Goal: Task Accomplishment & Management: Use online tool/utility

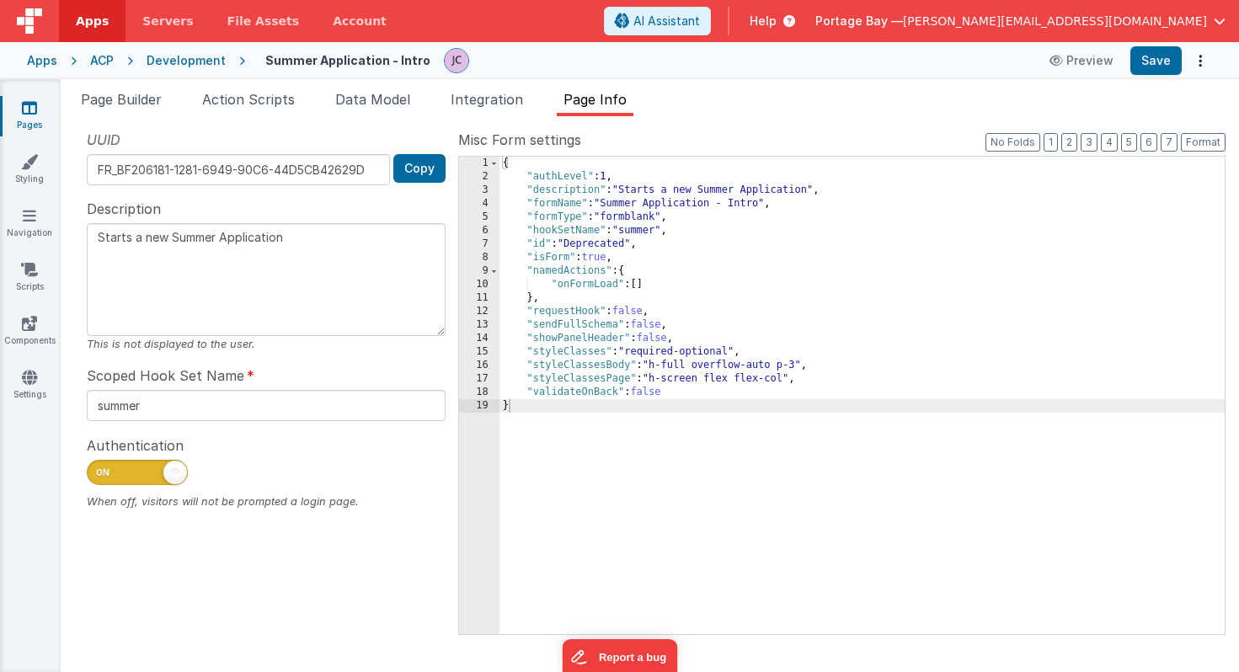
click at [196, 56] on div "Development" at bounding box center [186, 60] width 79 height 17
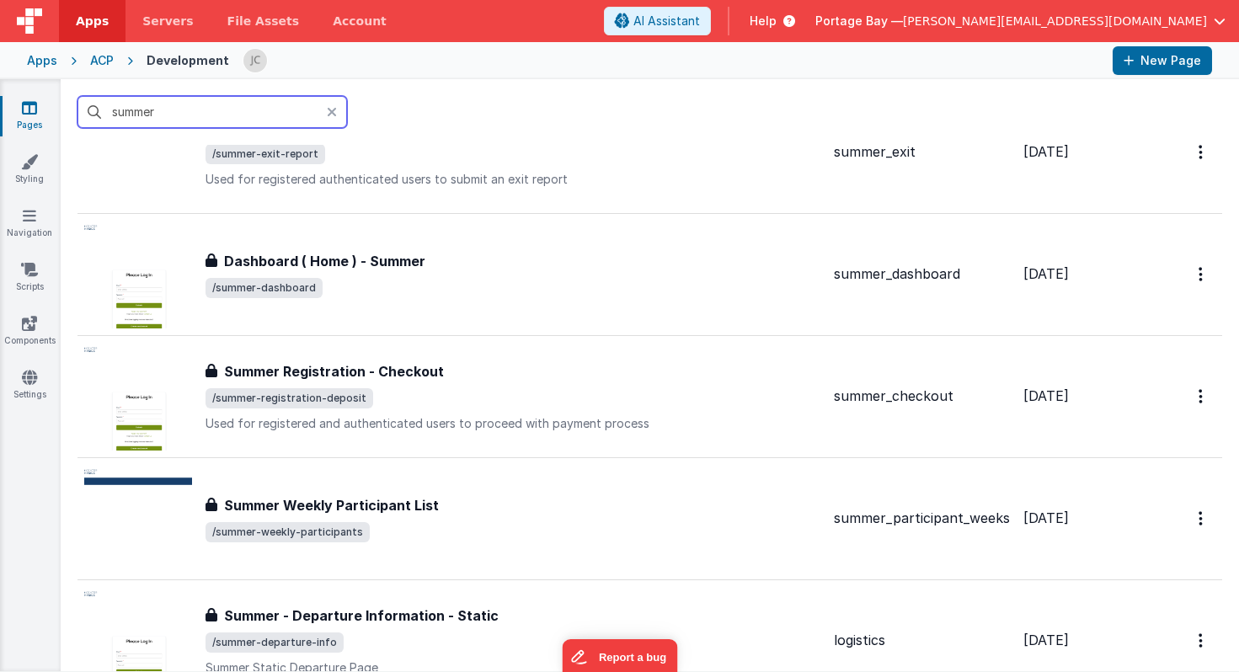
scroll to position [2166, 0]
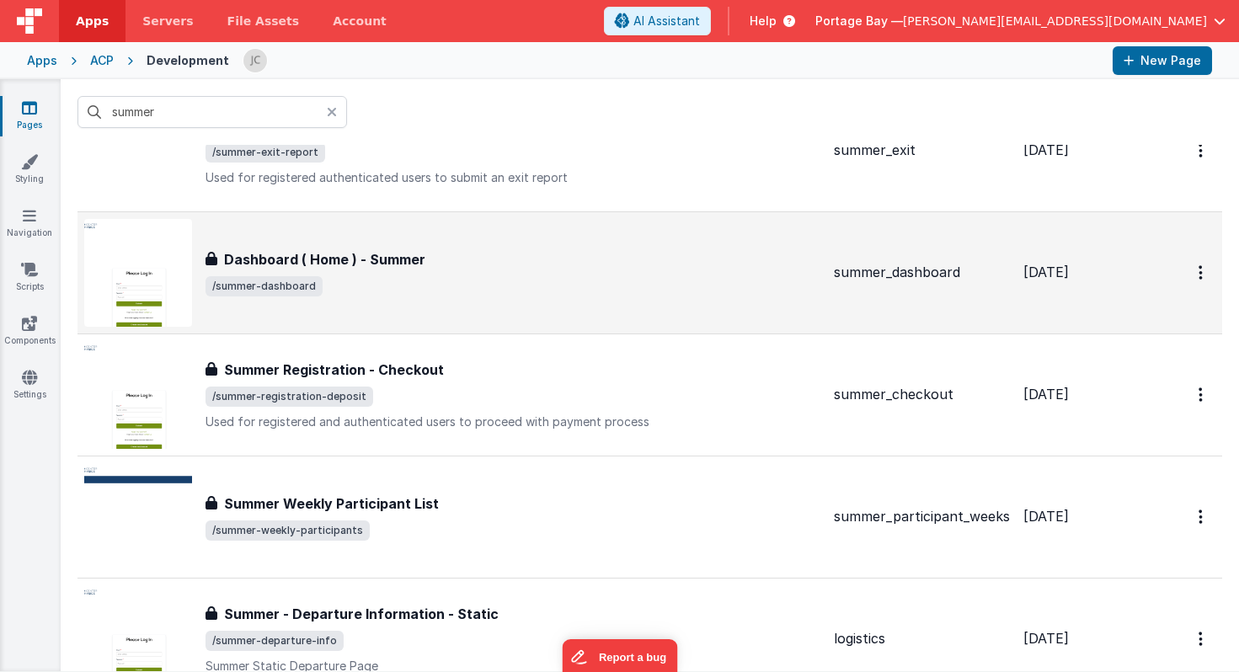
click at [576, 265] on div "Dashboard ( Home ) - Summer" at bounding box center [512, 259] width 615 height 20
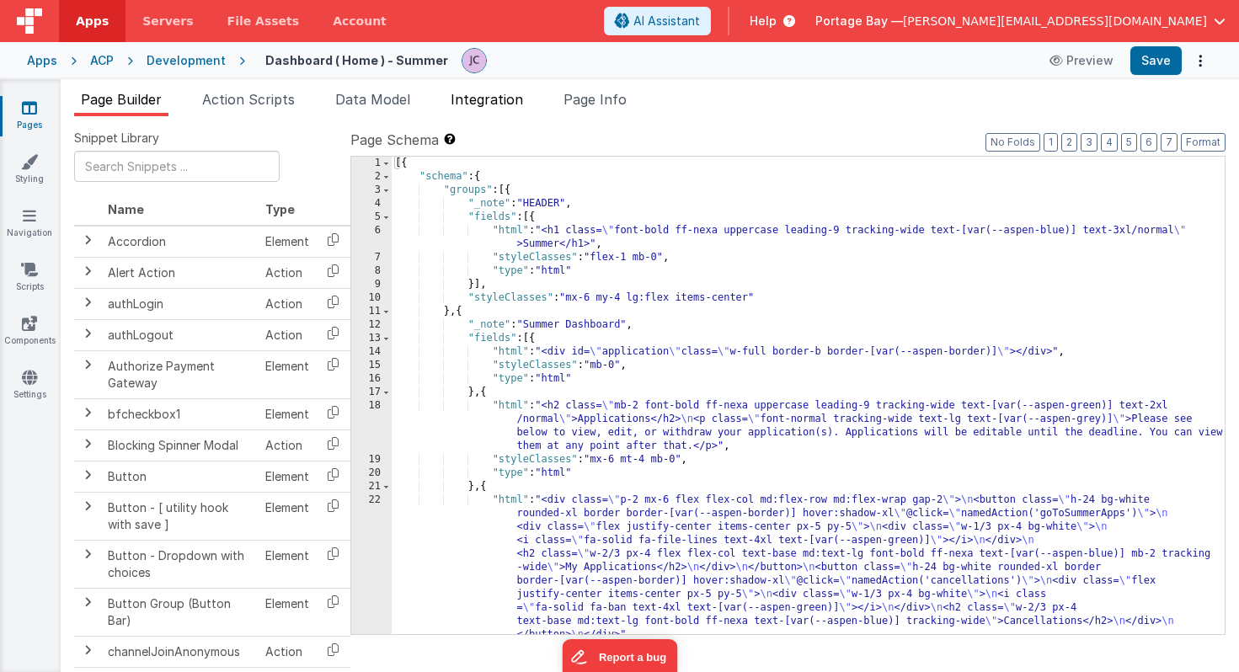
click at [514, 98] on span "Integration" at bounding box center [486, 99] width 72 height 17
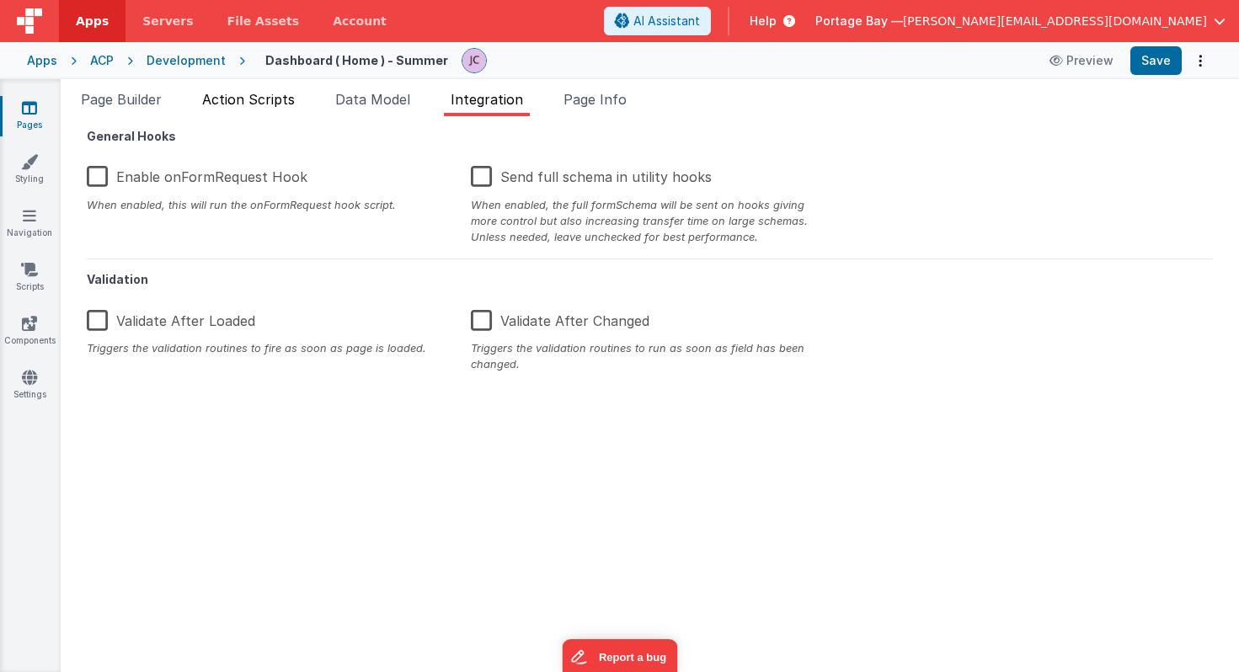
click at [253, 100] on span "Action Scripts" at bounding box center [248, 99] width 93 height 17
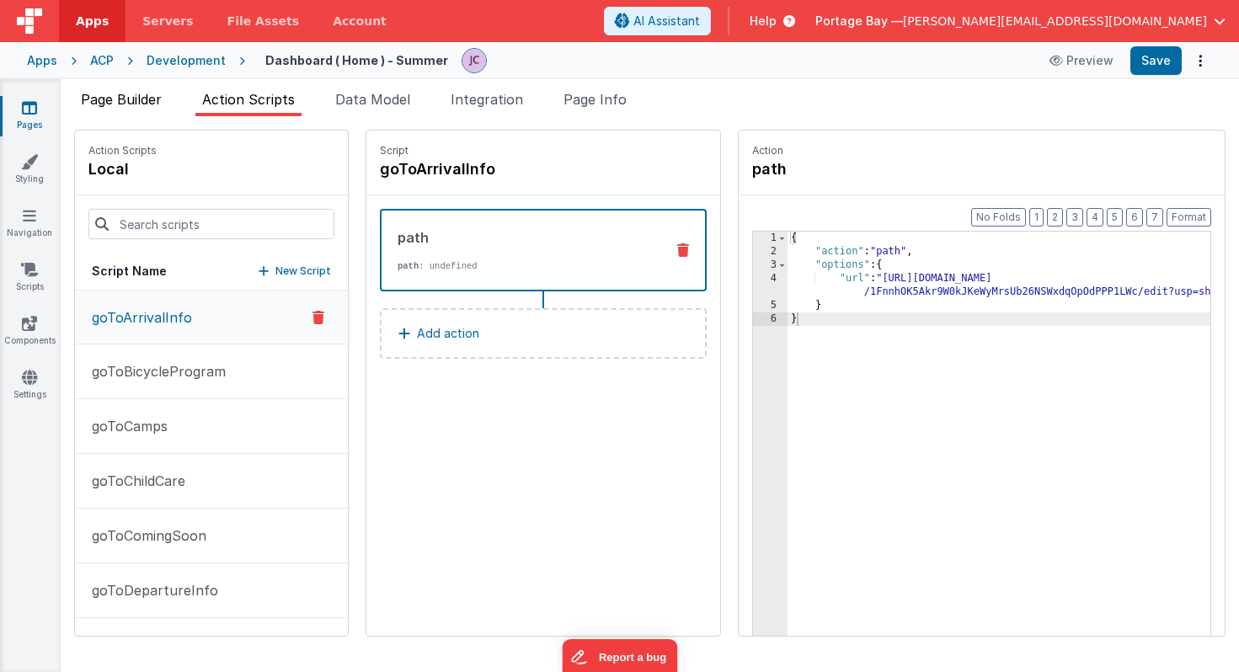
click at [114, 104] on span "Page Builder" at bounding box center [121, 99] width 81 height 17
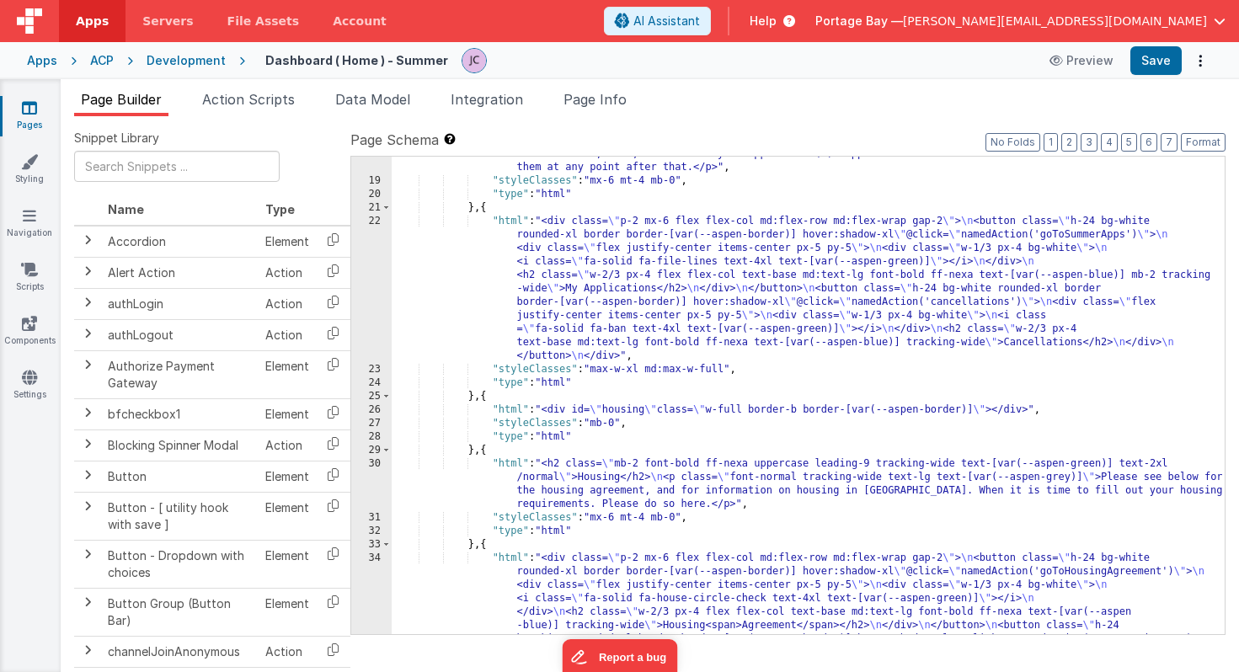
scroll to position [280, 0]
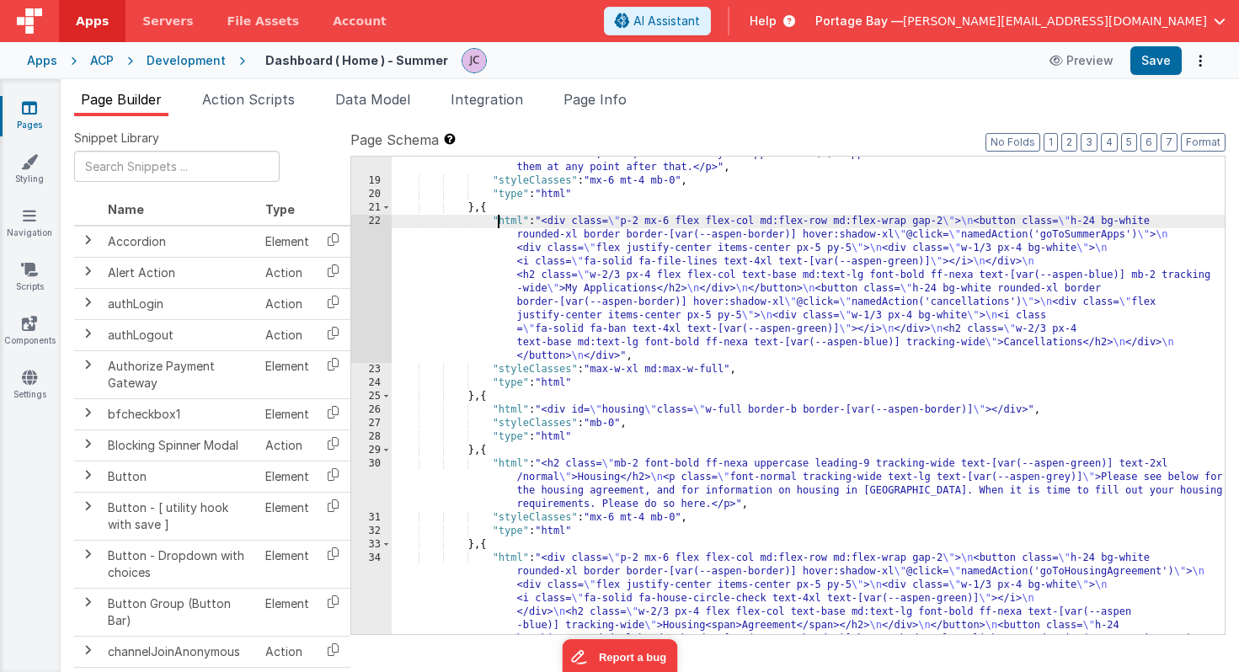
click at [501, 224] on div ""html" : "<h2 class= \" mb-2 font-bold ff-nexa uppercase leading-9 tracking-wid…" at bounding box center [808, 500] width 833 height 760
click at [371, 224] on div "22" at bounding box center [371, 289] width 40 height 148
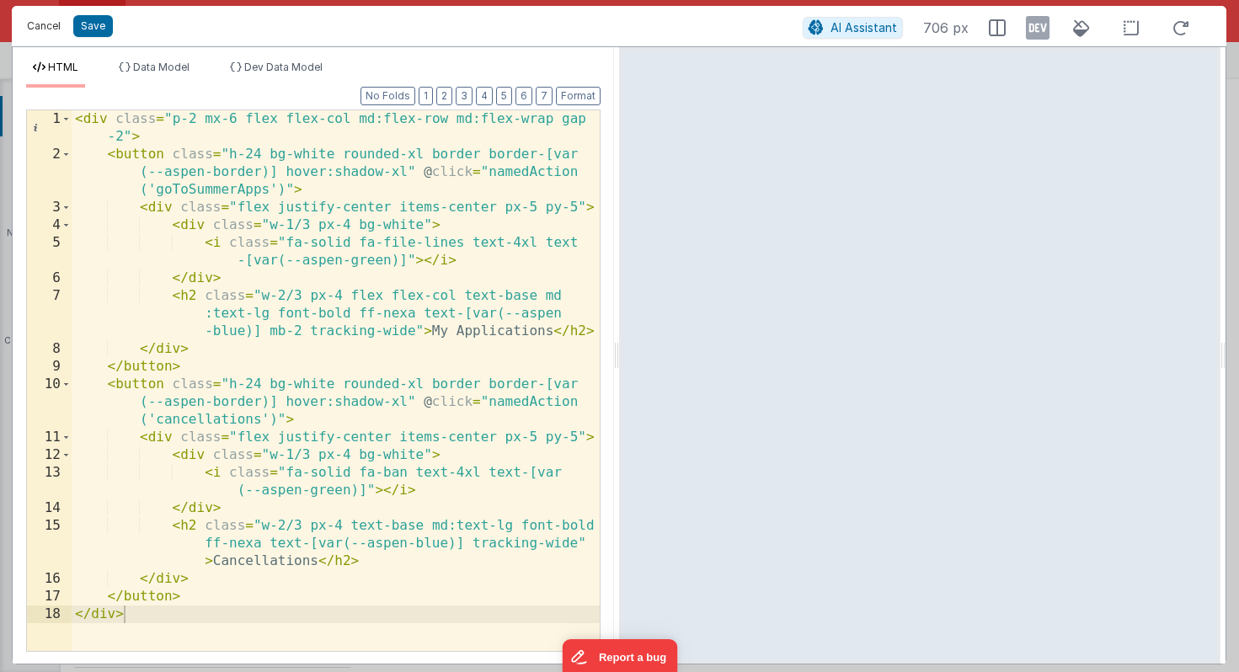
click at [40, 25] on button "Cancel" at bounding box center [44, 26] width 51 height 24
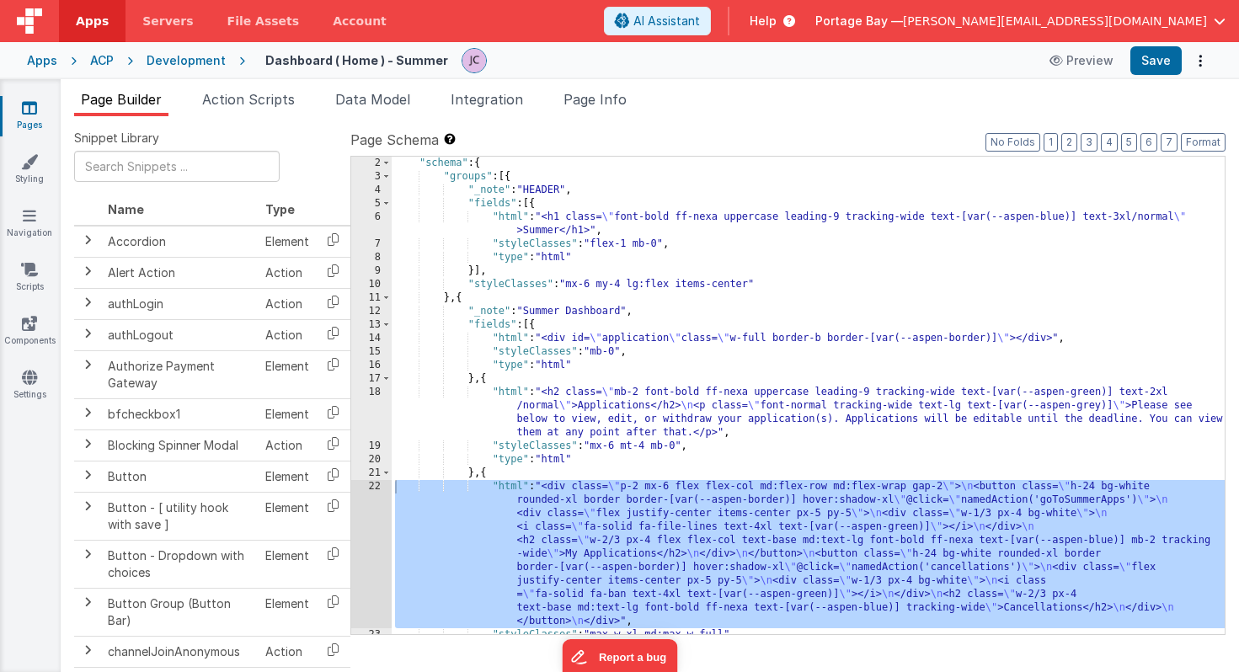
scroll to position [0, 0]
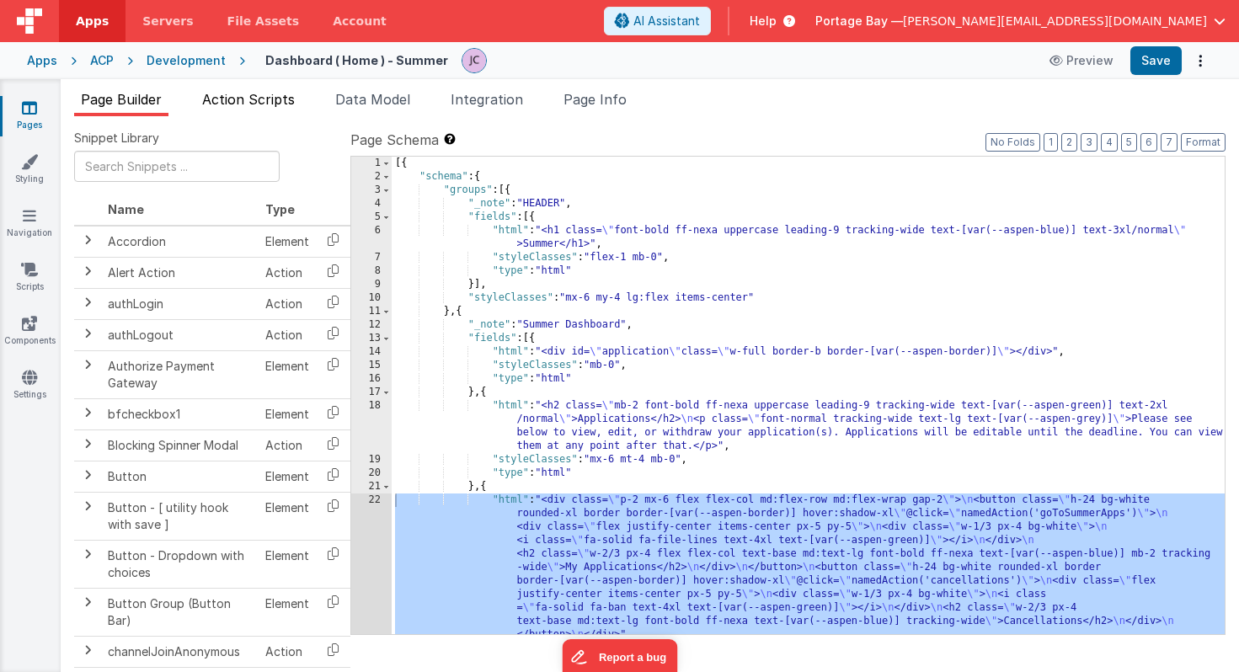
click at [249, 104] on span "Action Scripts" at bounding box center [248, 99] width 93 height 17
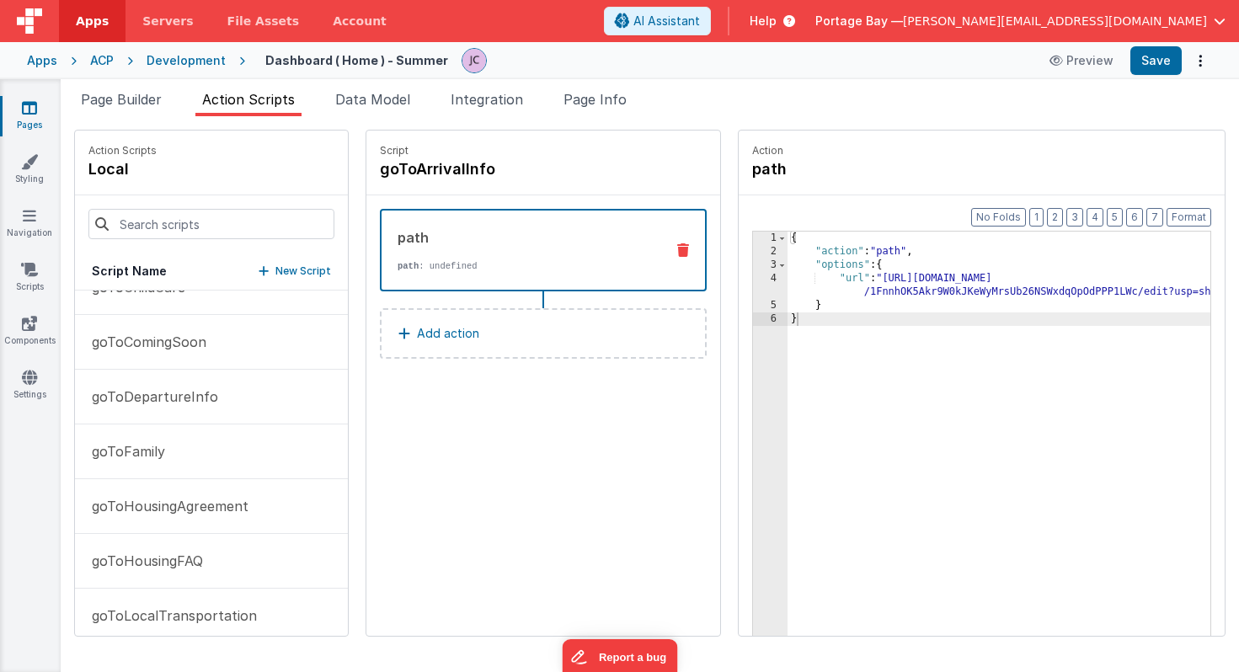
scroll to position [195, 0]
click at [360, 104] on span "Data Model" at bounding box center [372, 99] width 75 height 17
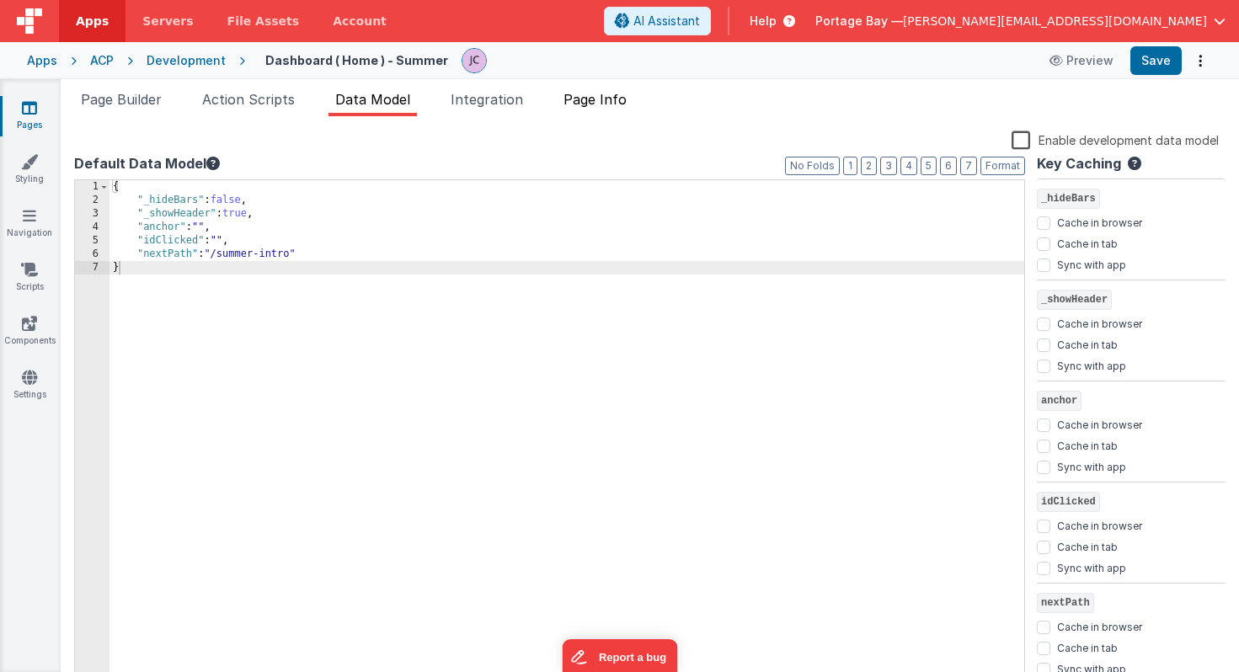
click at [595, 108] on li "Page Info" at bounding box center [595, 102] width 77 height 27
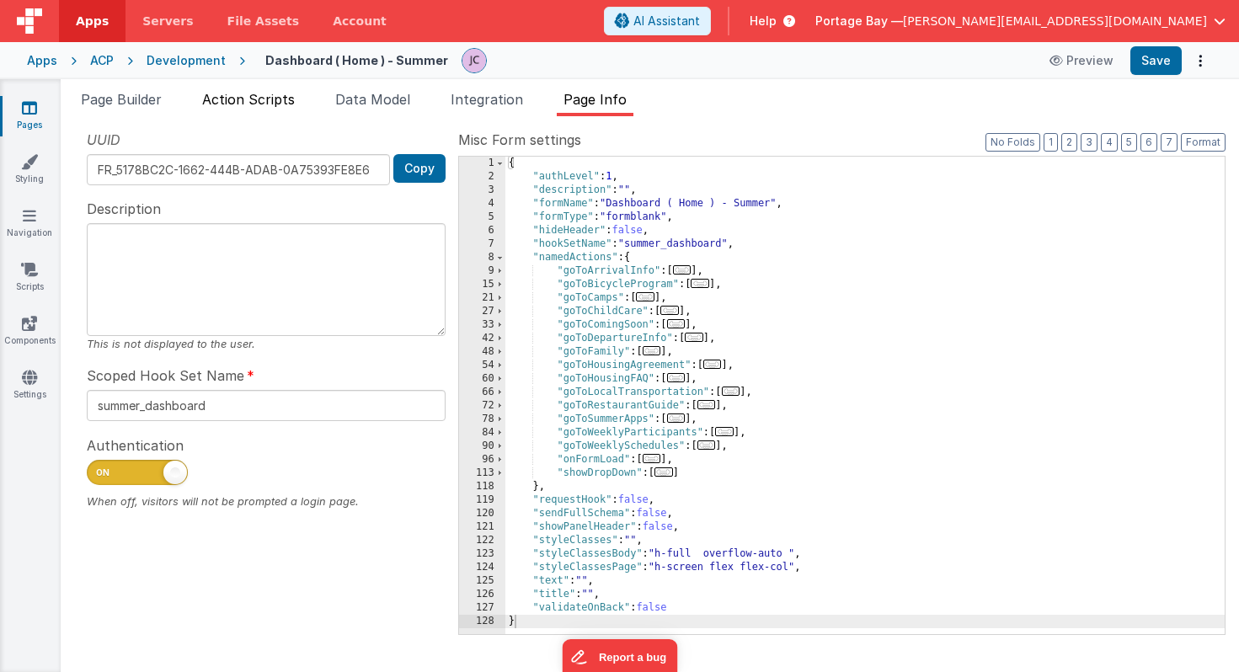
click at [250, 102] on span "Action Scripts" at bounding box center [248, 99] width 93 height 17
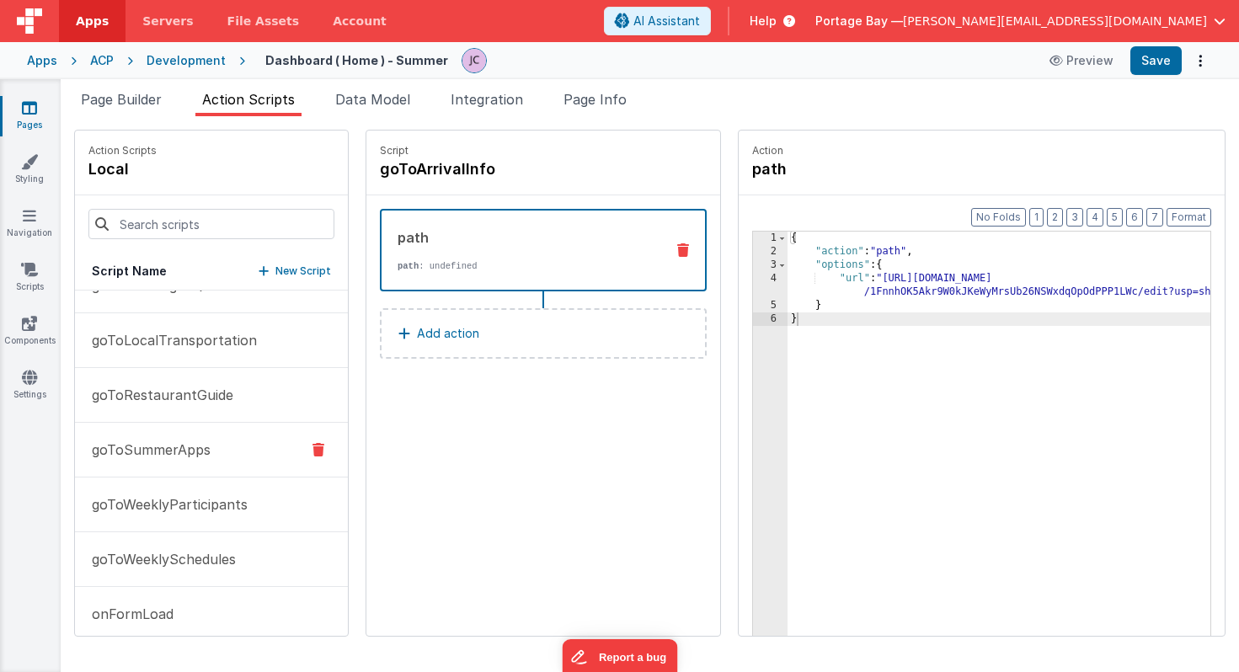
scroll to position [543, 0]
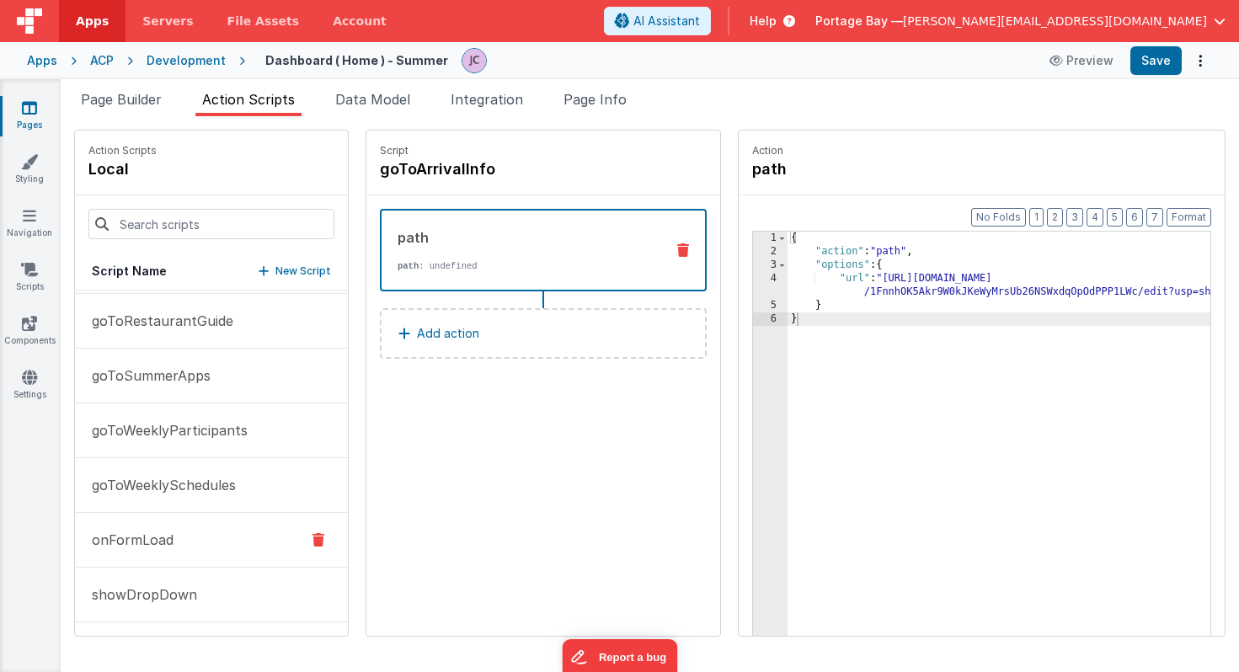
click at [191, 536] on button "onFormLoad" at bounding box center [211, 540] width 273 height 55
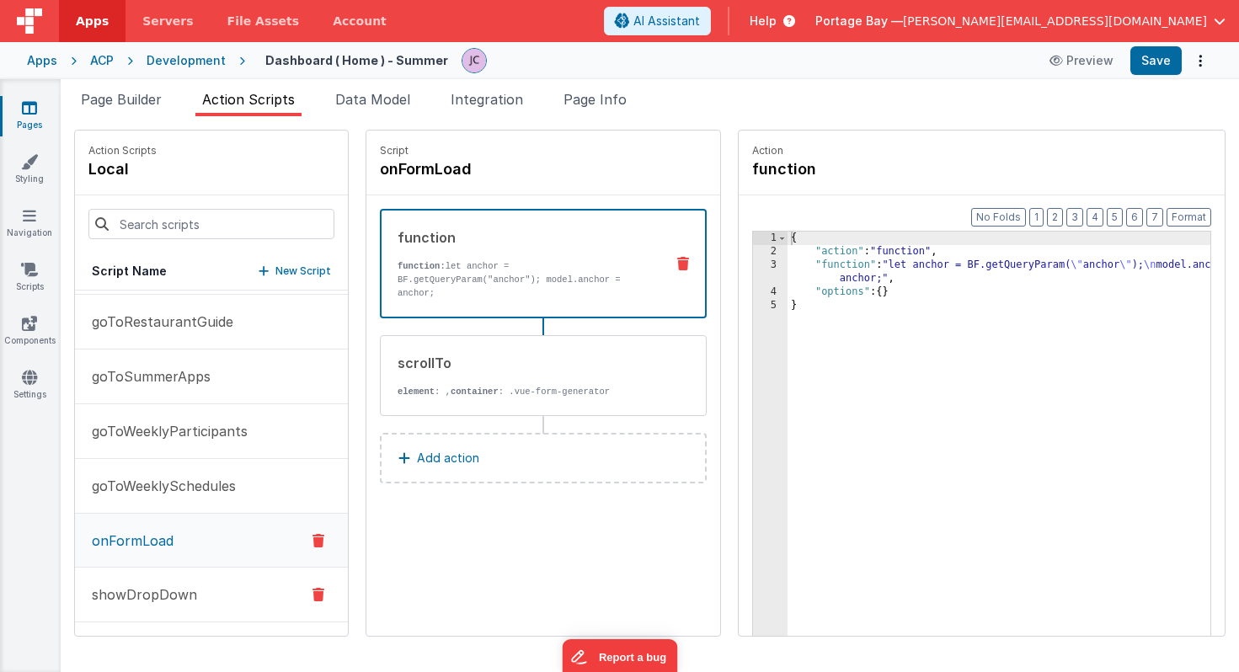
click at [184, 589] on p "showDropDown" at bounding box center [139, 594] width 115 height 20
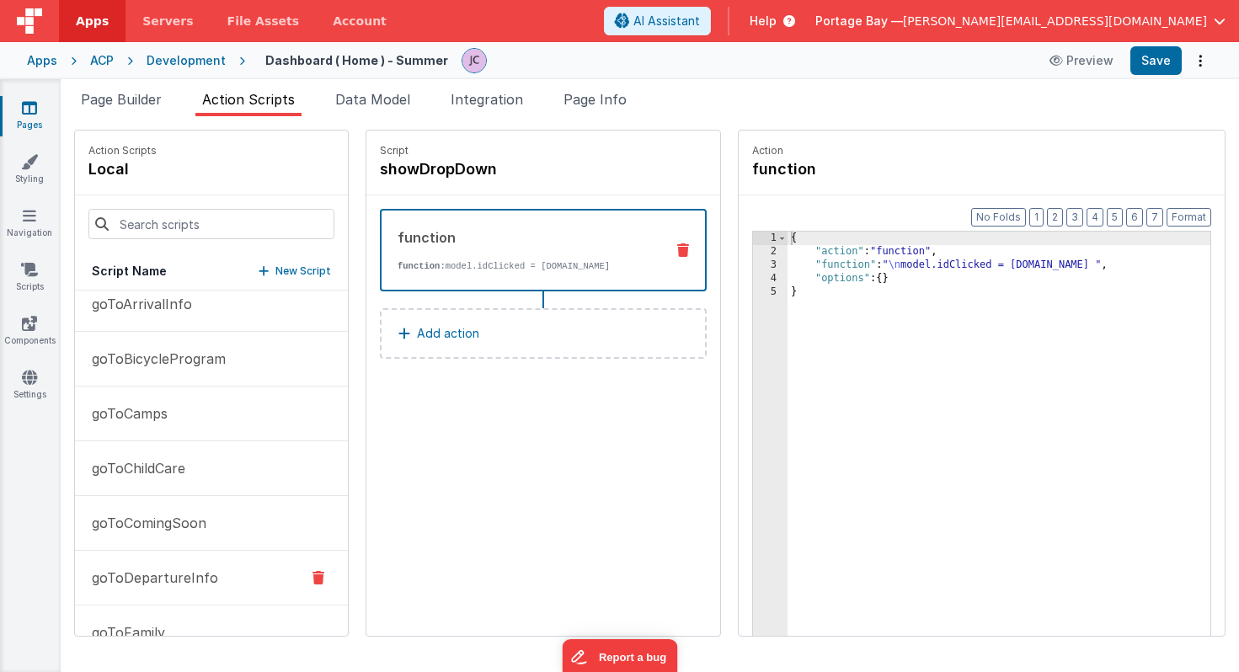
scroll to position [0, 0]
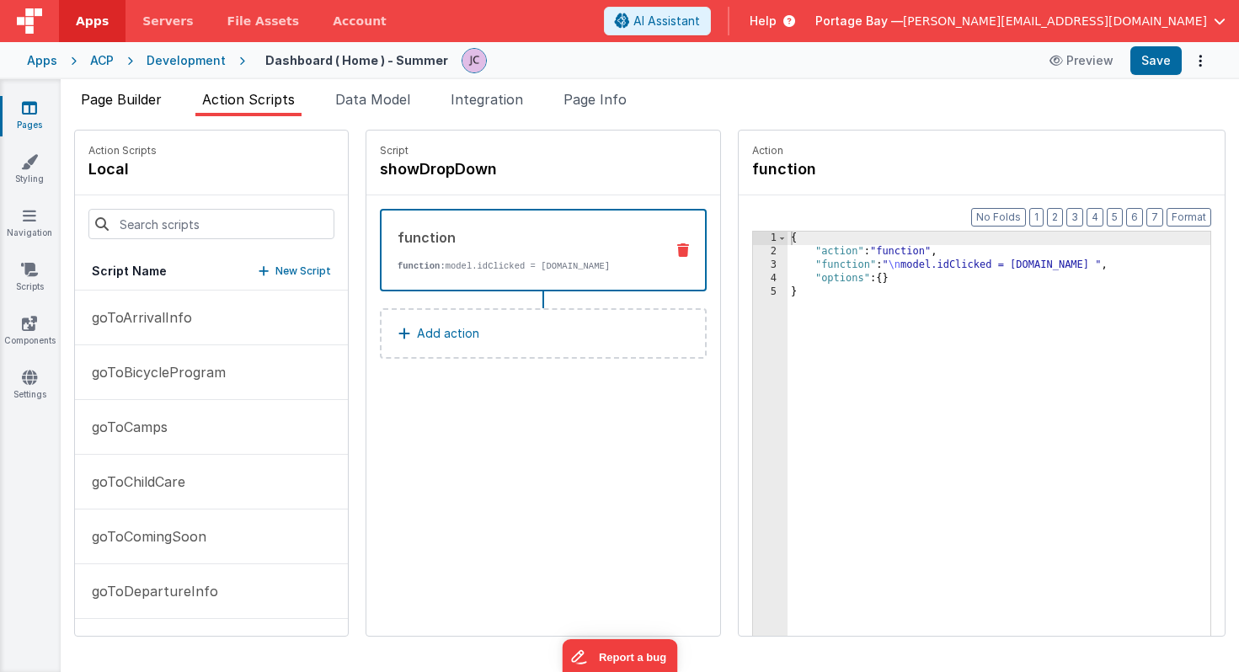
click at [136, 104] on span "Page Builder" at bounding box center [121, 99] width 81 height 17
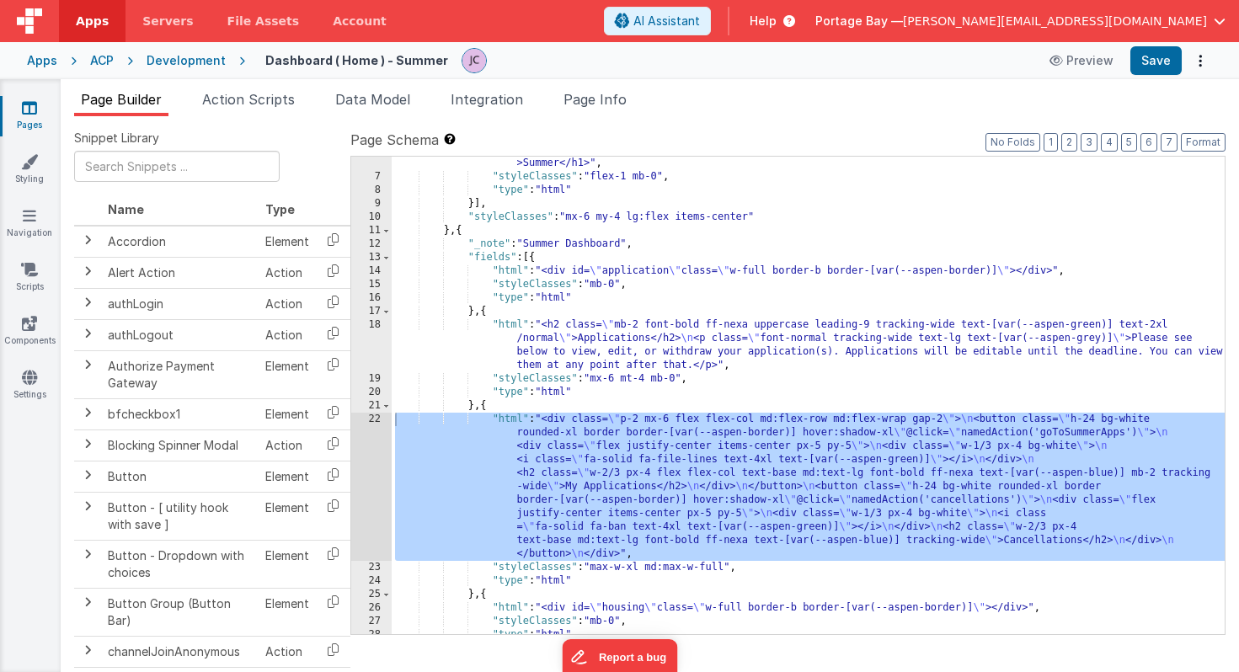
scroll to position [116, 0]
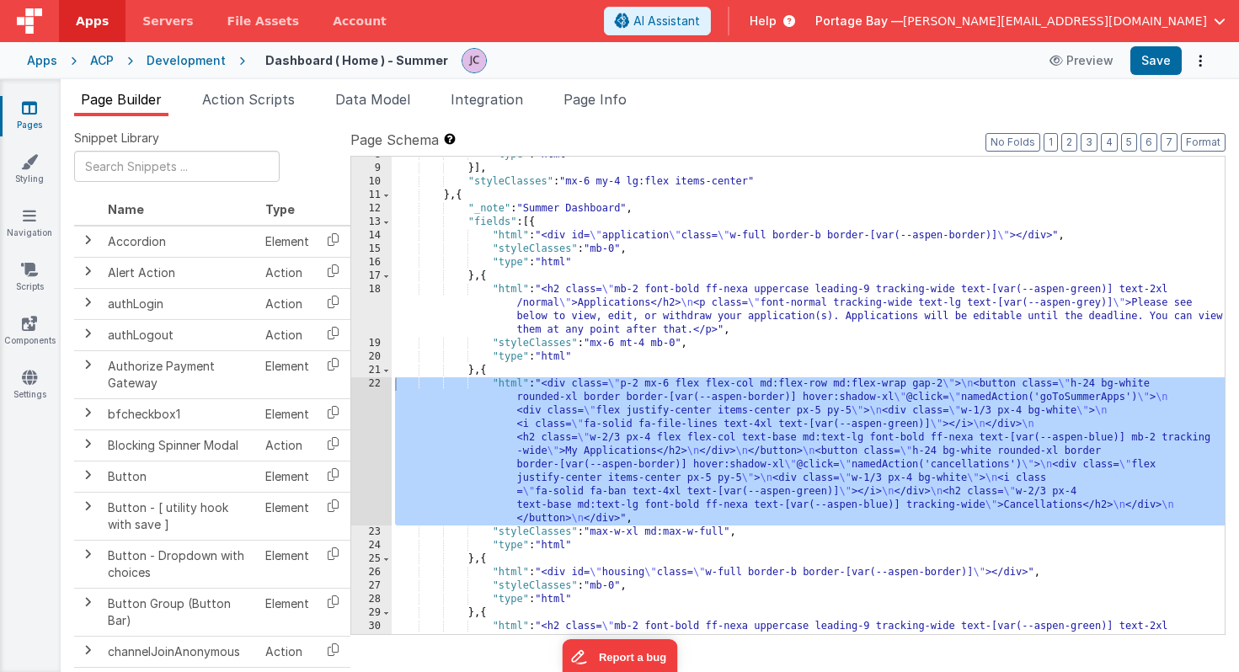
click at [183, 61] on div "Development" at bounding box center [186, 60] width 79 height 17
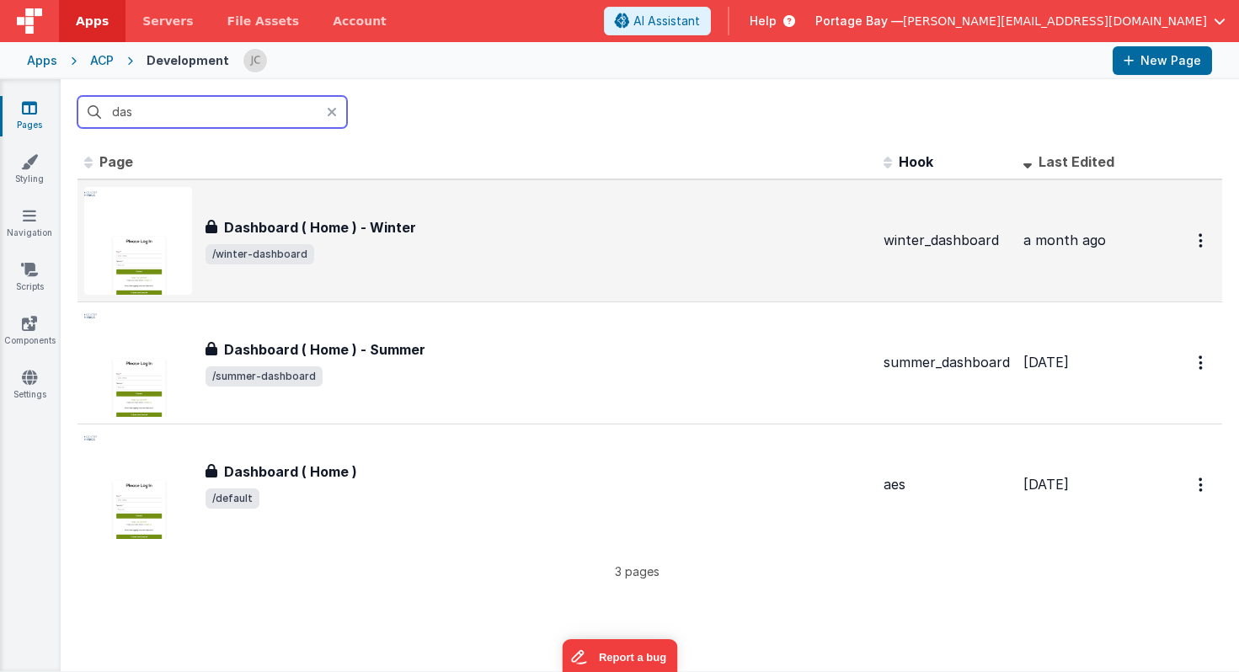
type input "das"
click at [564, 232] on div "Dashboard ( Home ) - Winter" at bounding box center [537, 227] width 664 height 20
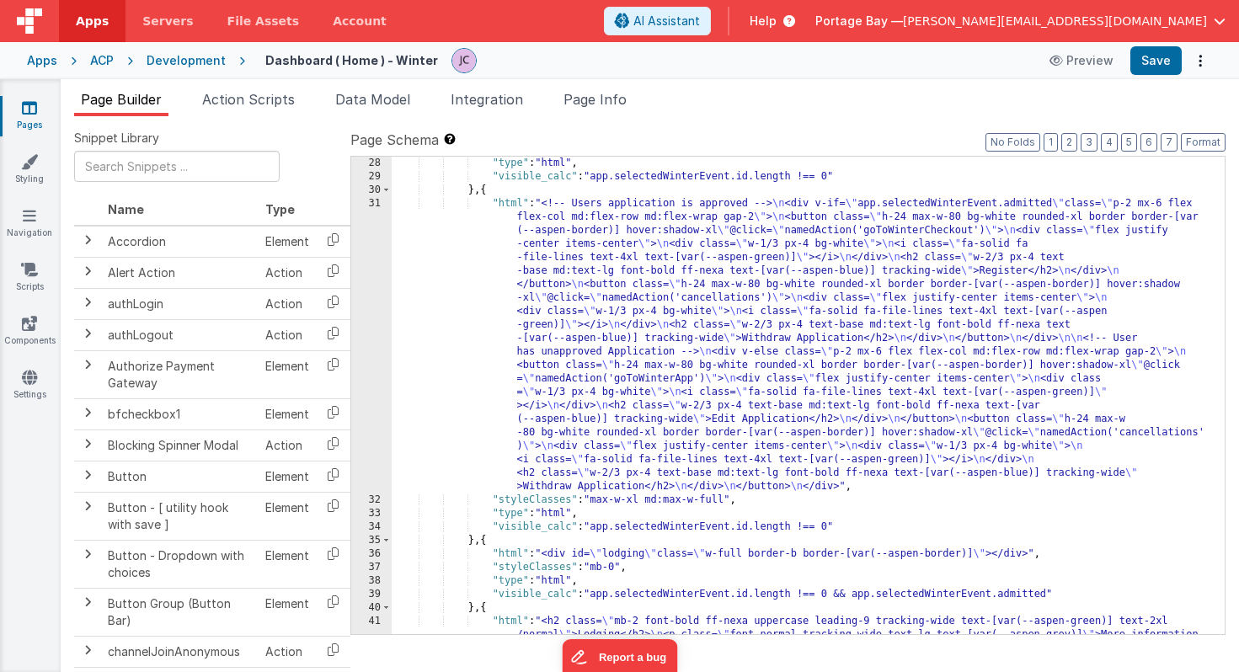
scroll to position [514, 0]
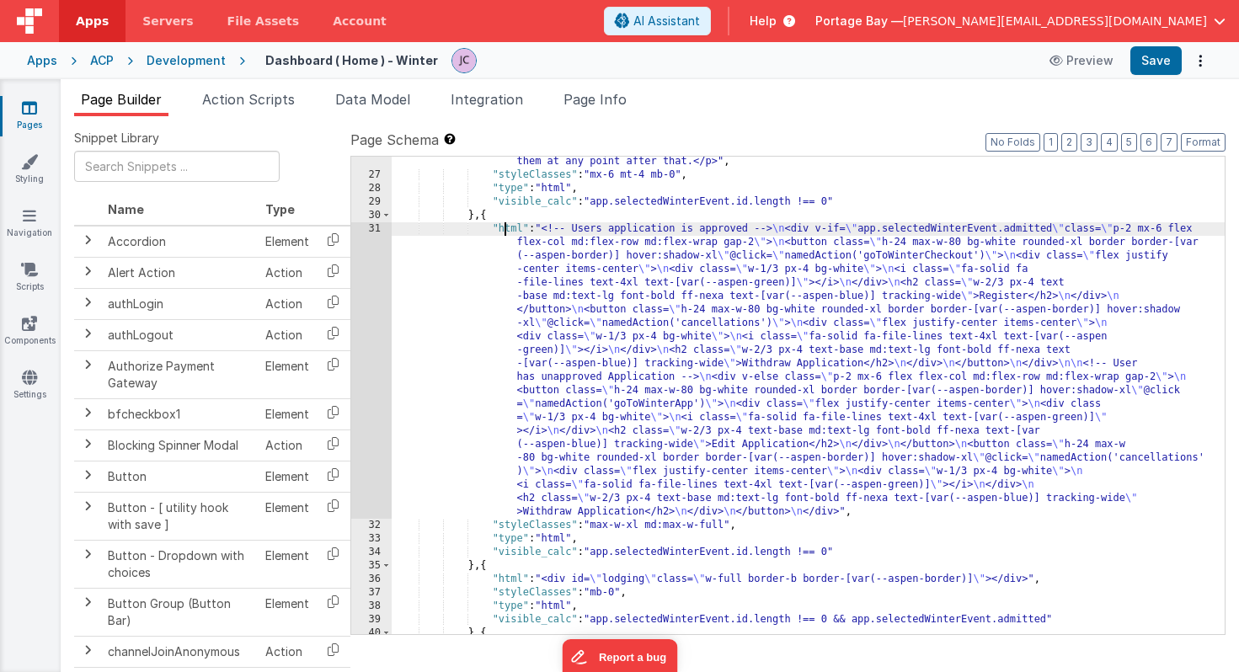
click at [507, 232] on div ""html" : "<h2 class= \" mb-2 font-bold ff-nexa uppercase leading-9 tracking-wid…" at bounding box center [808, 407] width 833 height 585
click at [371, 228] on div "31" at bounding box center [371, 370] width 40 height 296
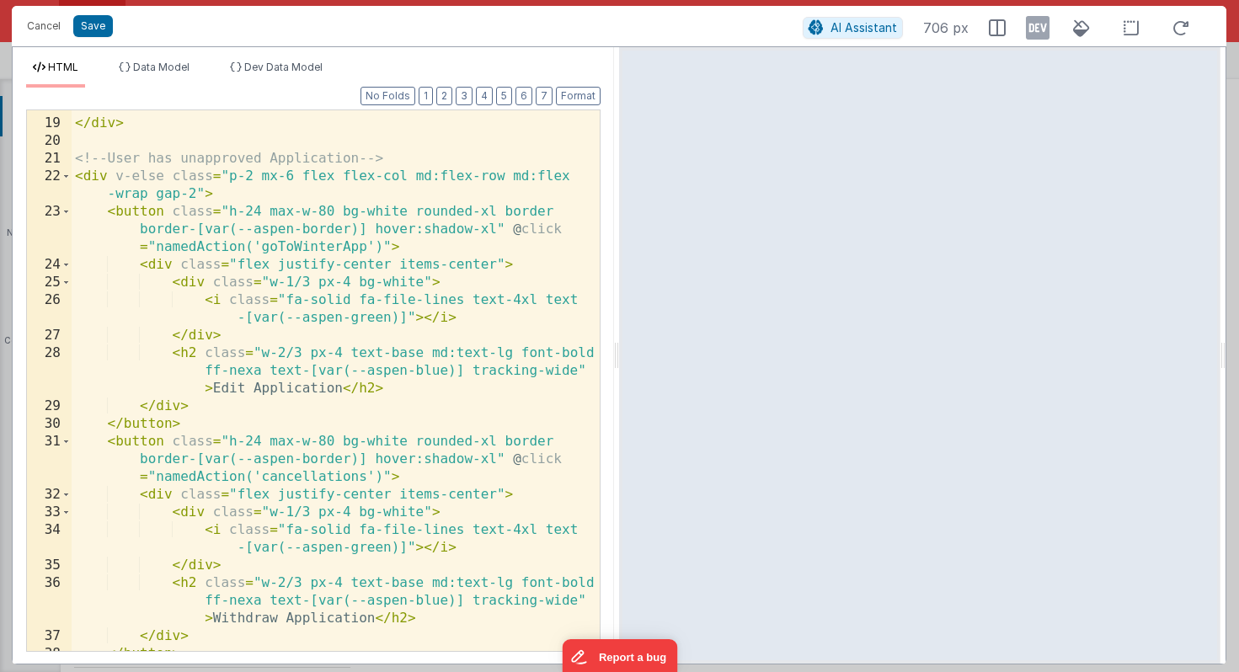
scroll to position [538, 0]
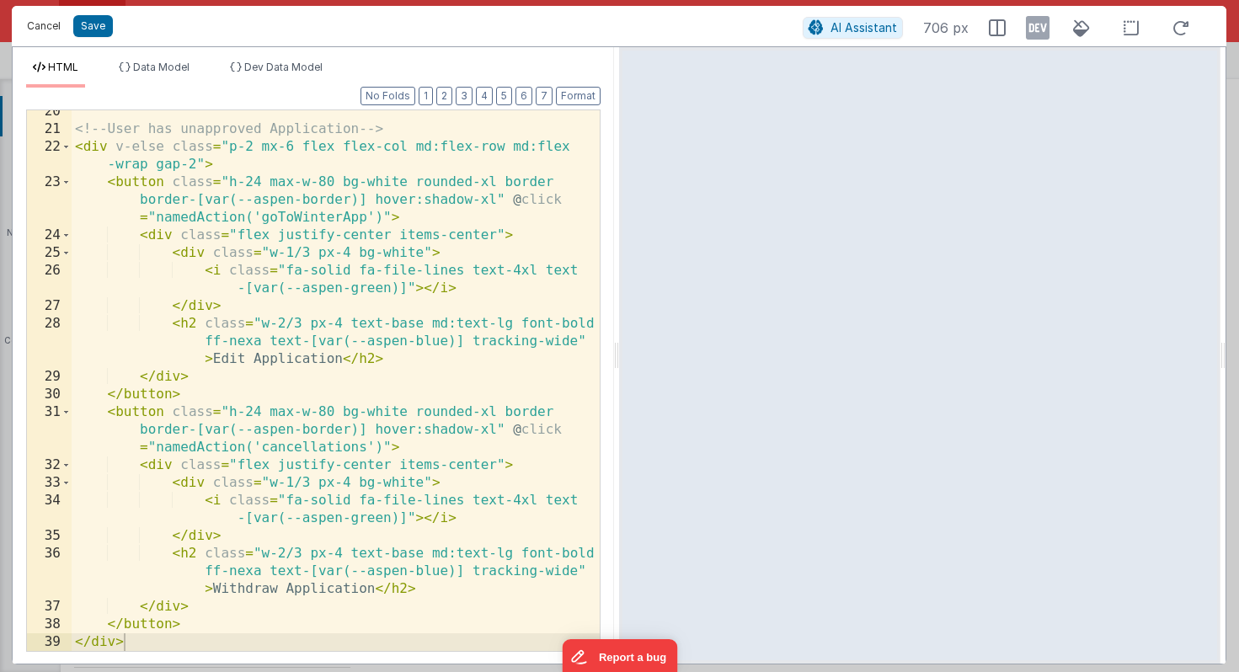
click at [45, 24] on button "Cancel" at bounding box center [44, 26] width 51 height 24
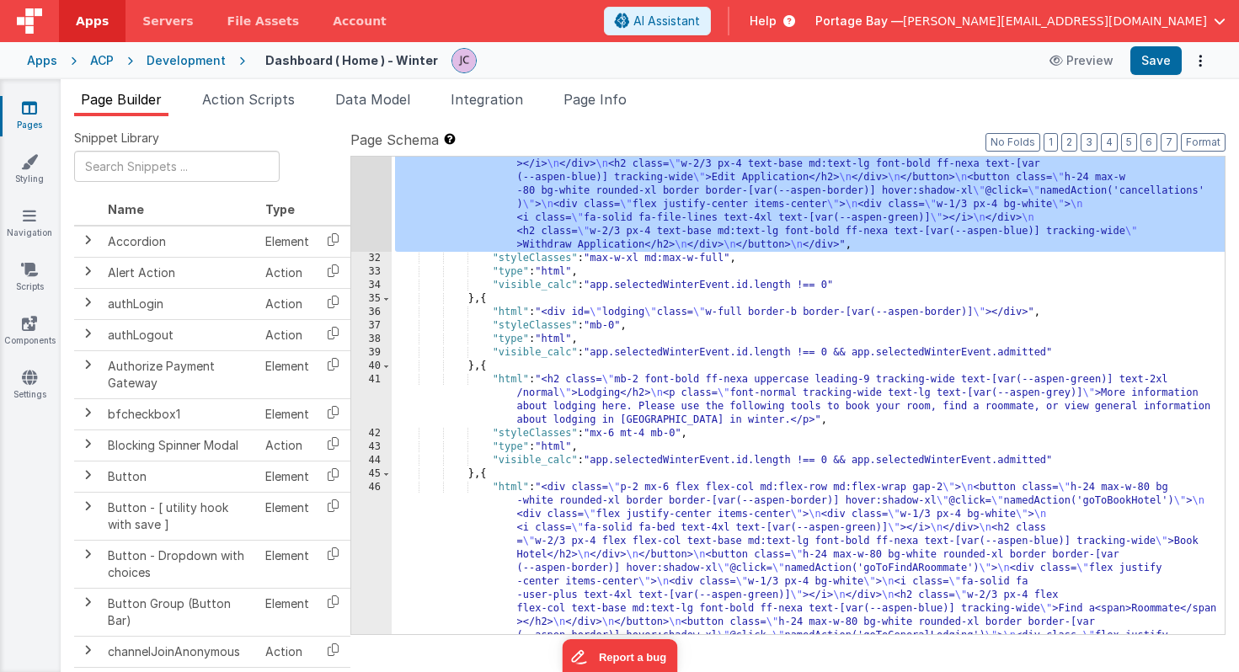
scroll to position [833, 0]
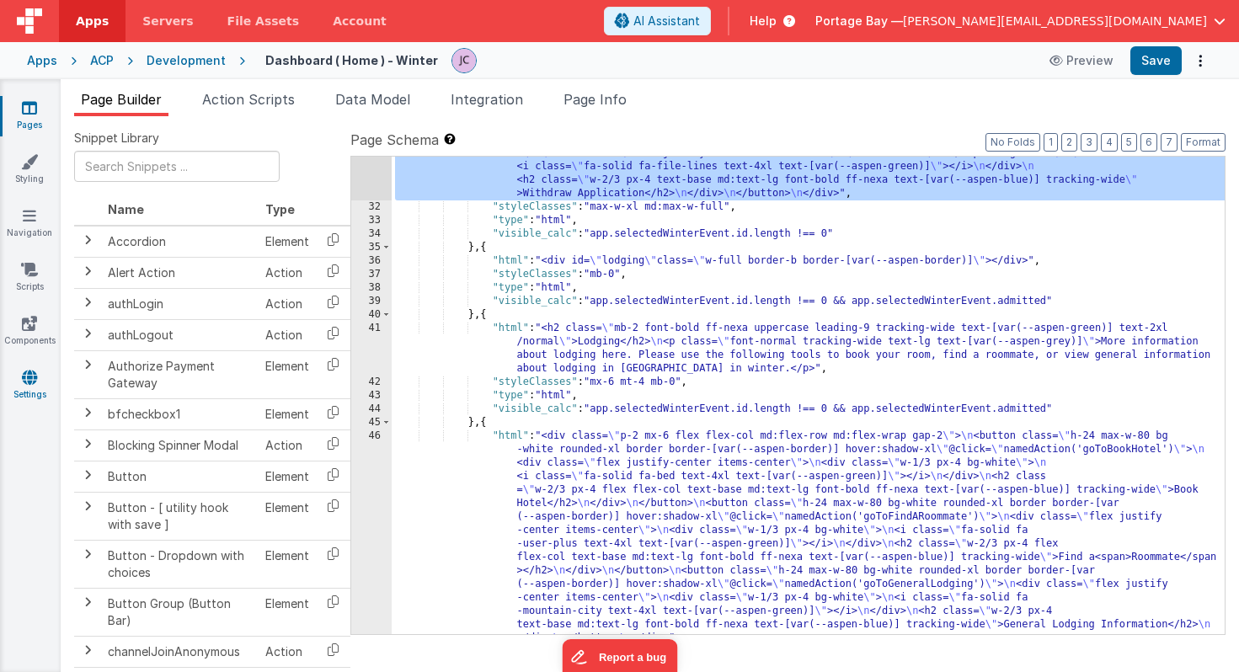
click at [30, 386] on link "Settings" at bounding box center [29, 386] width 61 height 34
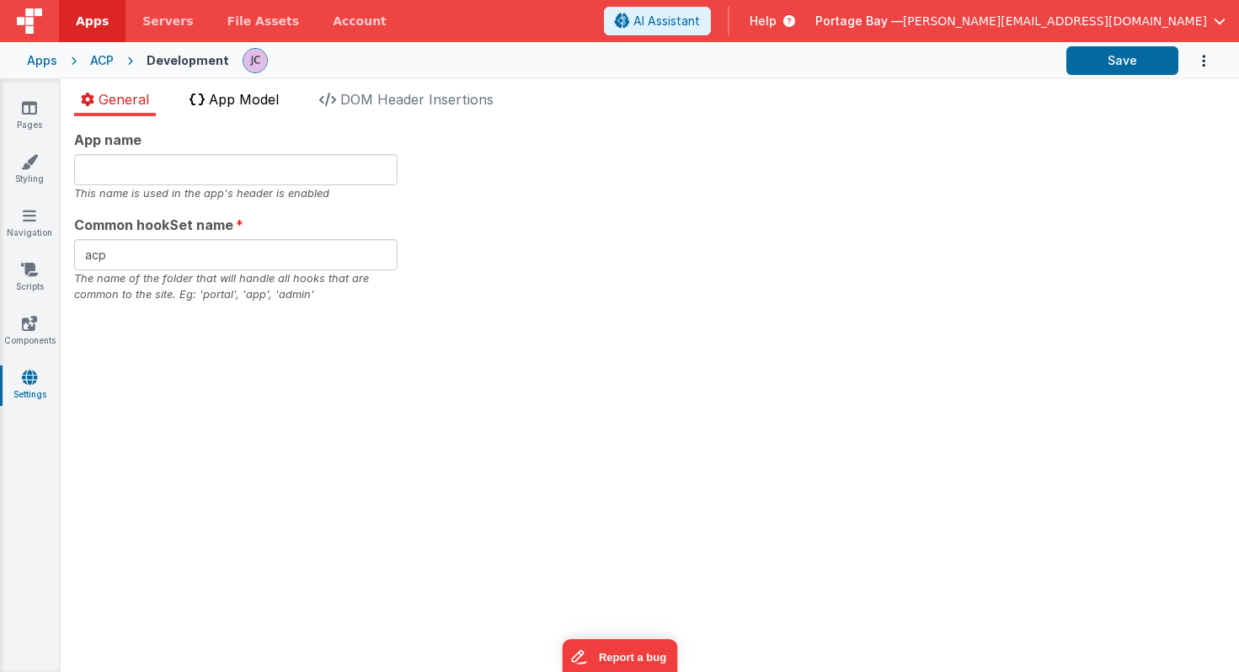
click at [243, 105] on span "App Model" at bounding box center [244, 99] width 70 height 17
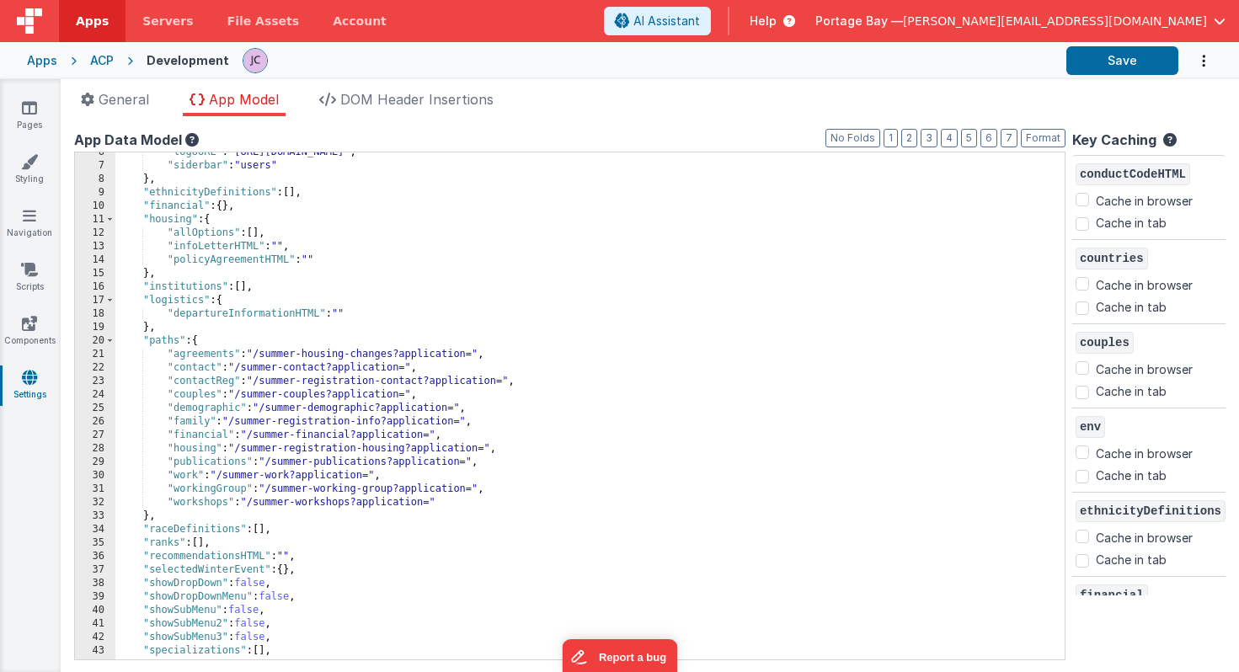
scroll to position [113, 0]
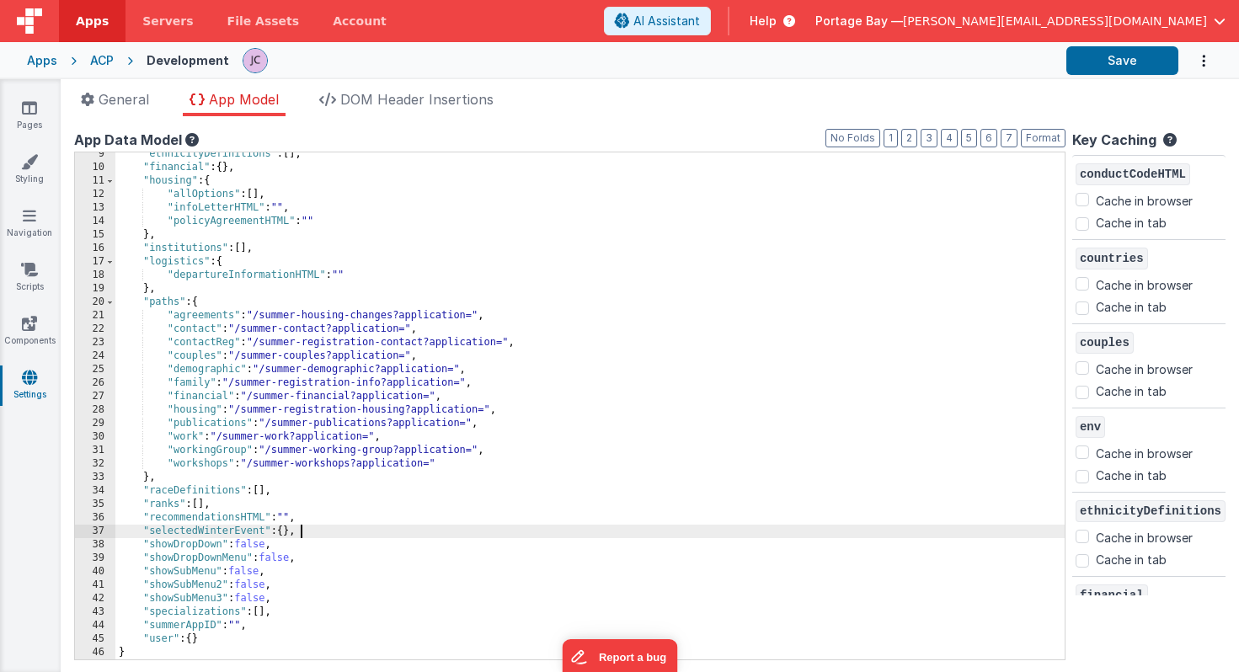
click at [307, 531] on div ""ethnicityDefinitions" : [ ] , "financial" : { } , "housing" : { "allOptions" :…" at bounding box center [589, 414] width 949 height 534
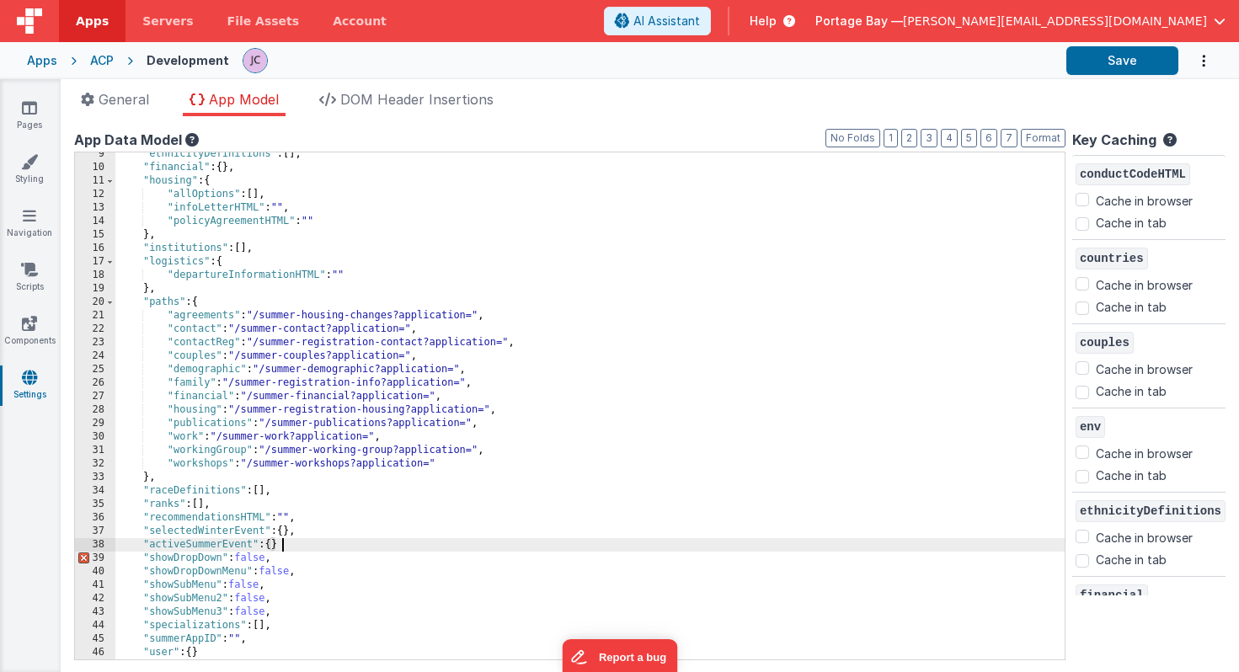
checkbox input "false"
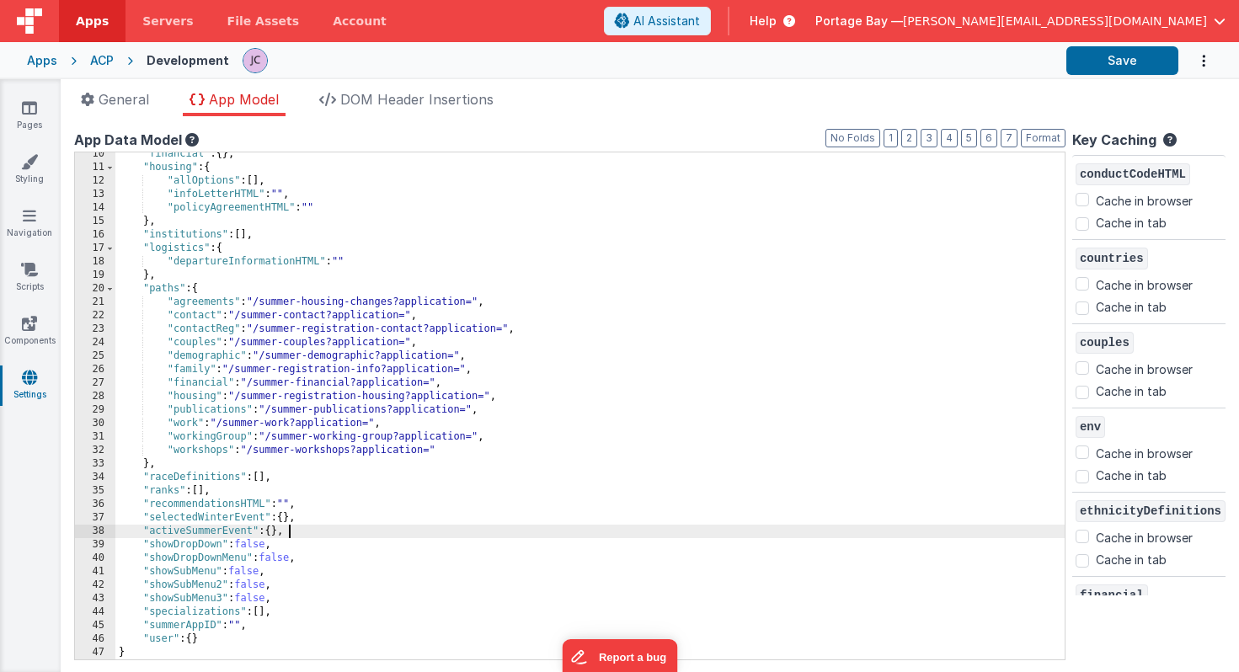
scroll to position [126, 0]
click at [1128, 54] on button "Save" at bounding box center [1122, 60] width 112 height 29
click at [29, 270] on icon at bounding box center [29, 269] width 17 height 17
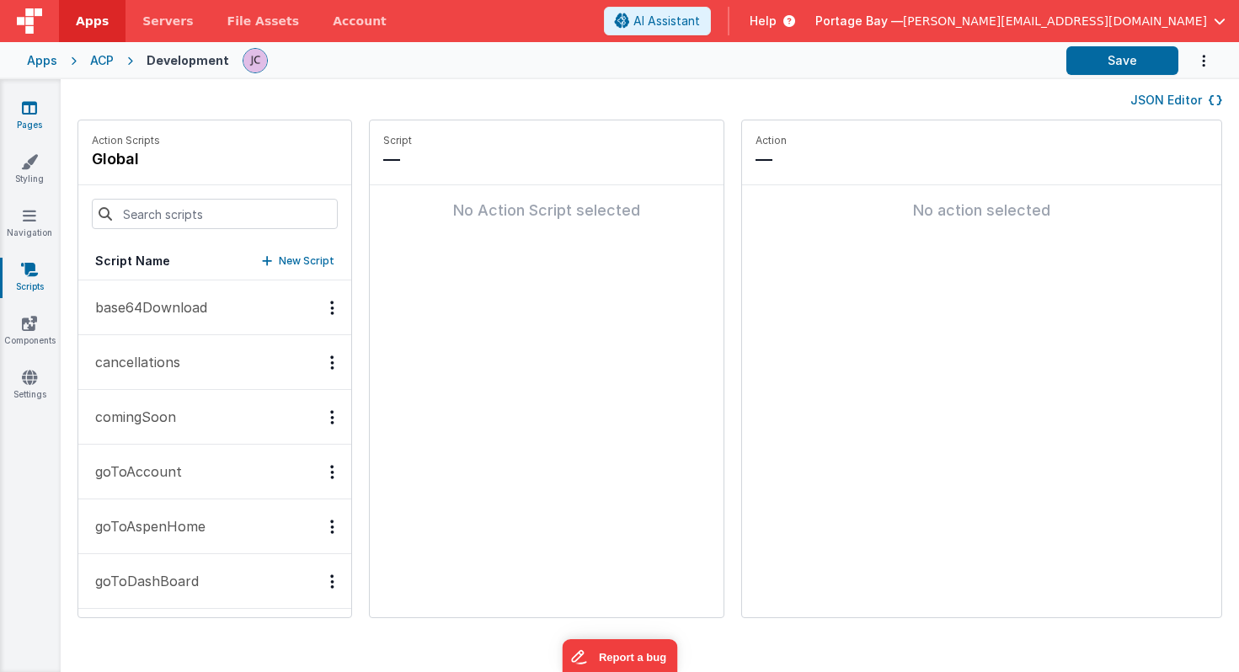
click at [25, 104] on icon at bounding box center [29, 107] width 15 height 17
